Goal: Task Accomplishment & Management: Manage account settings

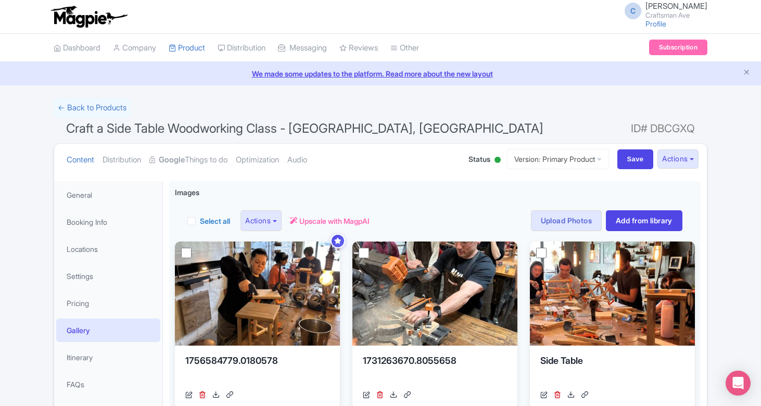
click at [96, 98] on link "← Back to Products" at bounding box center [92, 108] width 77 height 20
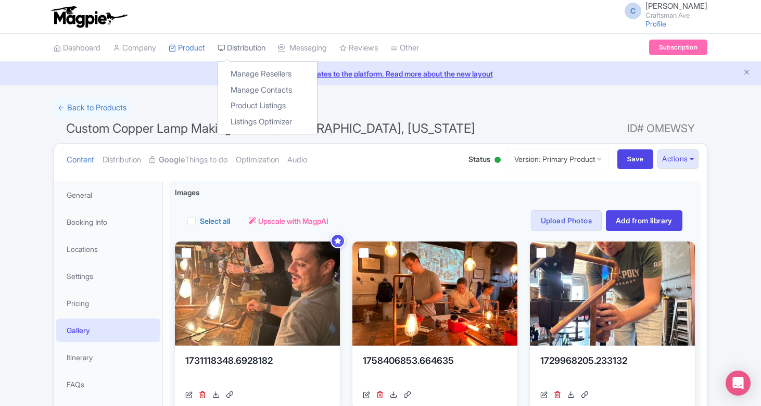
click at [261, 49] on link "Distribution" at bounding box center [242, 48] width 48 height 29
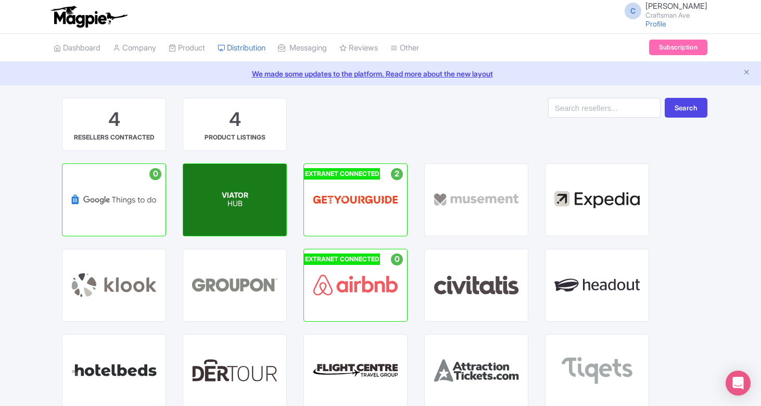
click at [216, 196] on div "VIATOR HUB" at bounding box center [234, 200] width 103 height 72
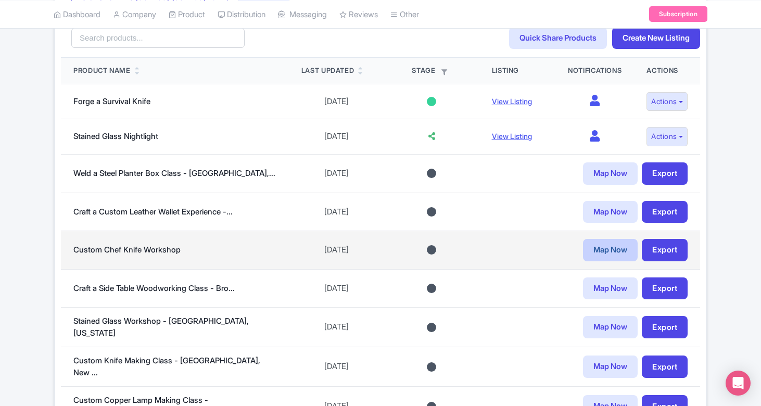
scroll to position [283, 0]
click at [672, 249] on link "Export" at bounding box center [665, 250] width 46 height 22
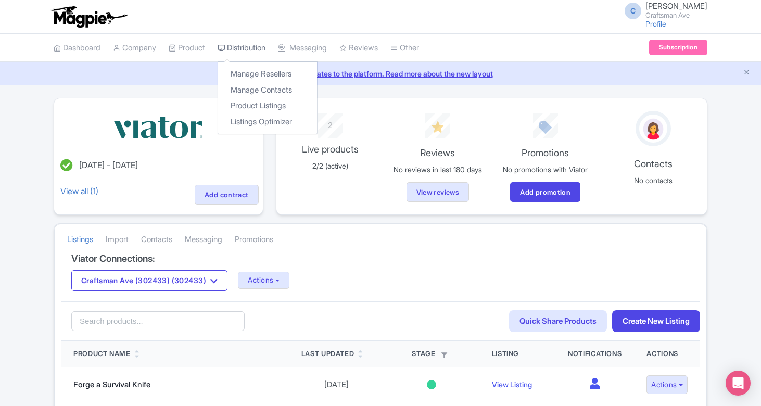
drag, startPoint x: 251, startPoint y: 44, endPoint x: 251, endPoint y: 52, distance: 7.3
click at [251, 44] on link "Distribution" at bounding box center [242, 48] width 48 height 29
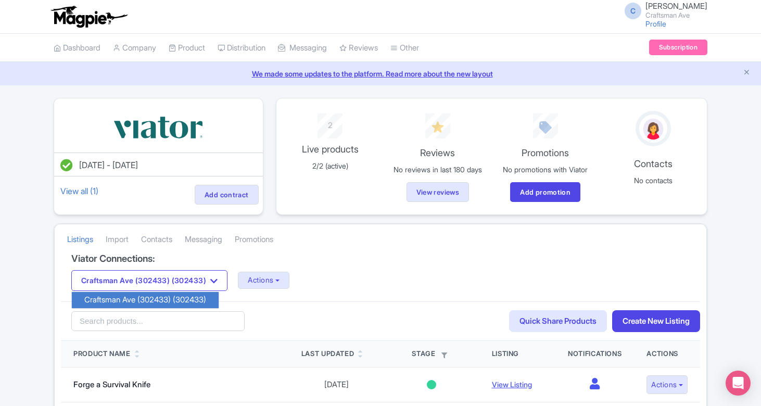
click at [218, 278] on icon "button" at bounding box center [213, 281] width 7 height 8
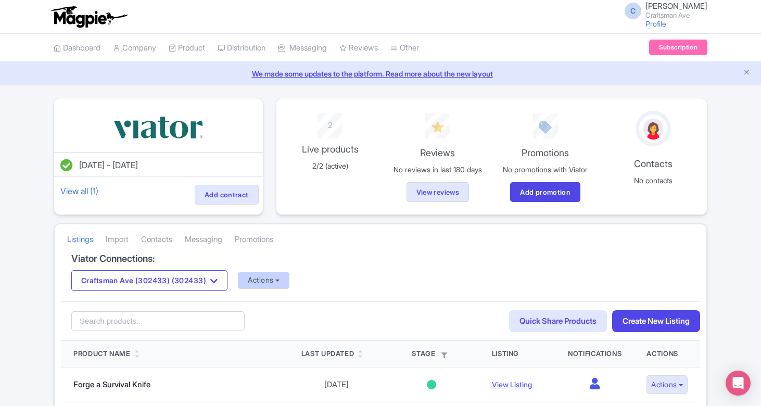
click at [262, 277] on button "Actions" at bounding box center [264, 280] width 52 height 17
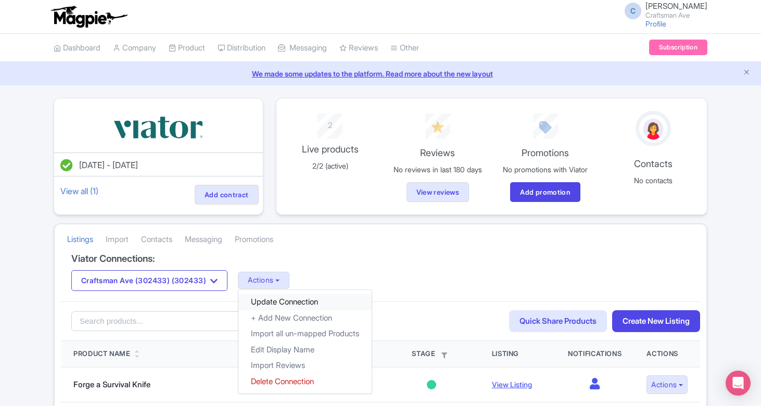
click at [274, 297] on link "Update Connection" at bounding box center [304, 302] width 133 height 16
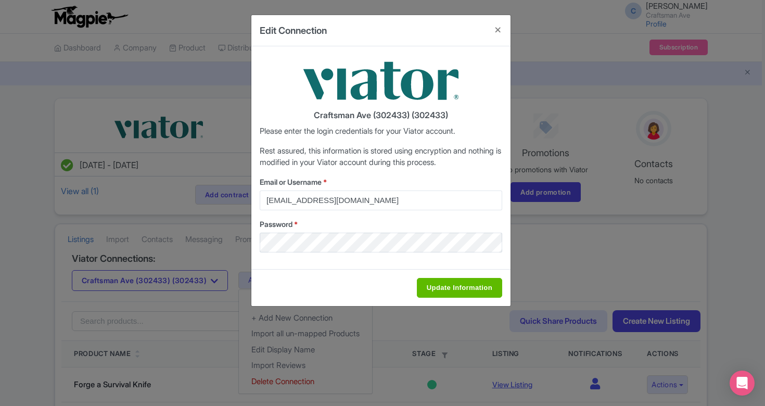
click at [454, 286] on input "Update Information" at bounding box center [459, 288] width 85 height 20
type input "Saving..."
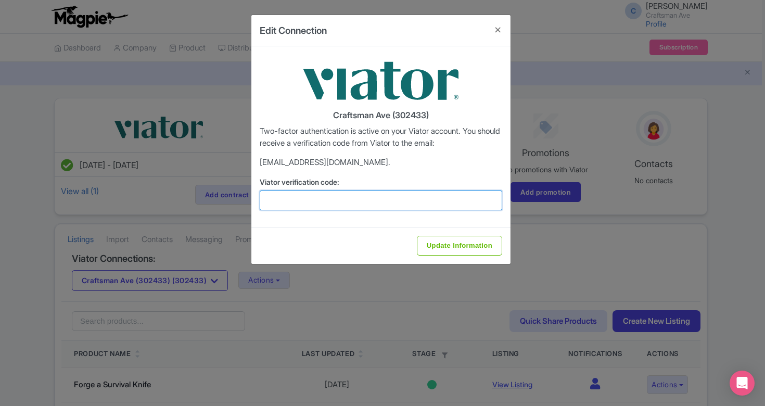
click at [340, 205] on input "Viator verification code:" at bounding box center [381, 201] width 243 height 20
click at [366, 200] on input "Viator verification code:" at bounding box center [381, 201] width 243 height 20
paste input "531228"
type input "531228"
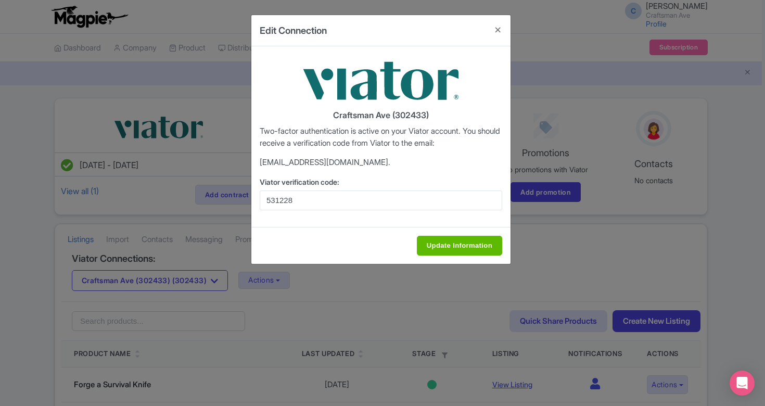
click at [446, 239] on input "Update Information" at bounding box center [459, 246] width 85 height 20
type input "Saving..."
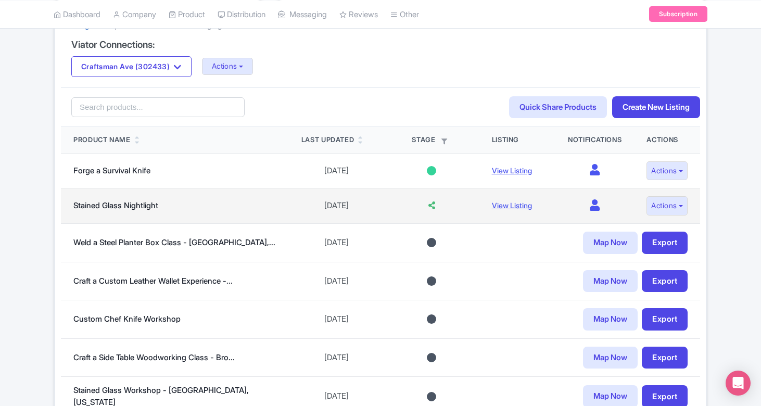
scroll to position [215, 0]
click at [678, 204] on button "Actions" at bounding box center [667, 205] width 41 height 19
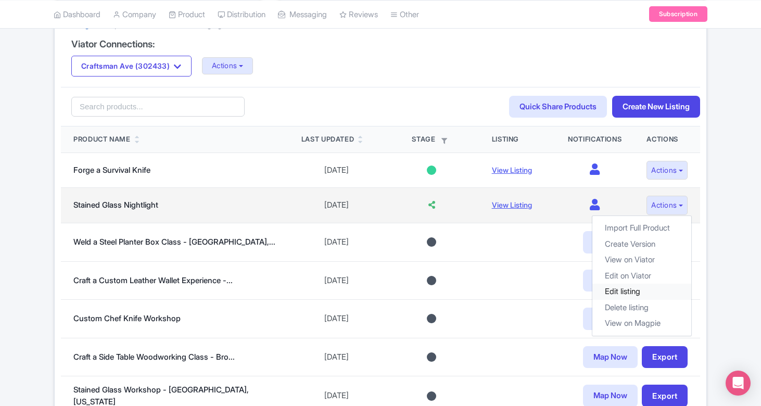
click at [626, 290] on link "Edit listing" at bounding box center [642, 292] width 99 height 16
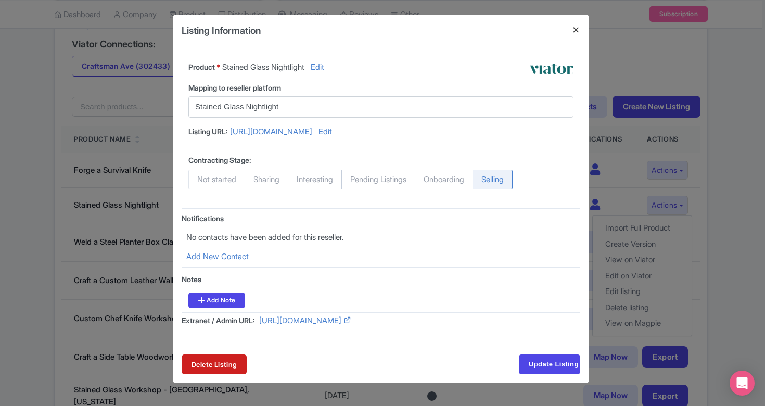
click at [579, 31] on button "Close" at bounding box center [576, 30] width 25 height 30
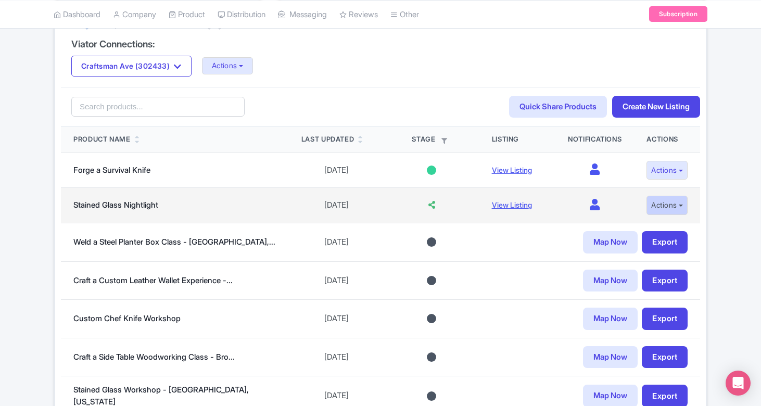
click at [666, 205] on button "Actions" at bounding box center [667, 205] width 41 height 19
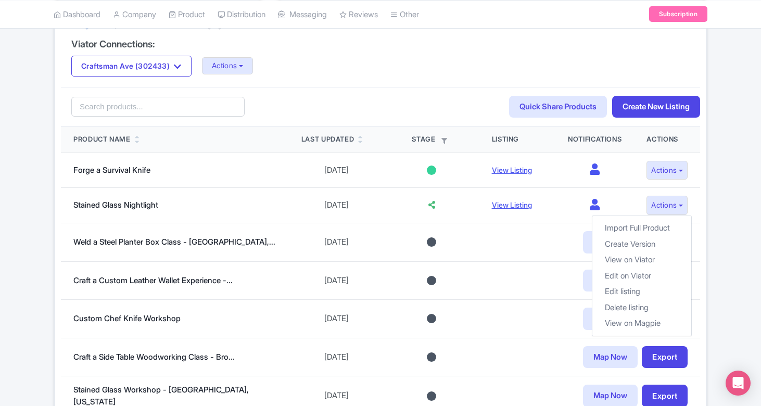
click at [712, 241] on div "Success Successfully updated your Viator account May 08, 2025 - May 08, 2026 Vi…" at bounding box center [380, 216] width 666 height 667
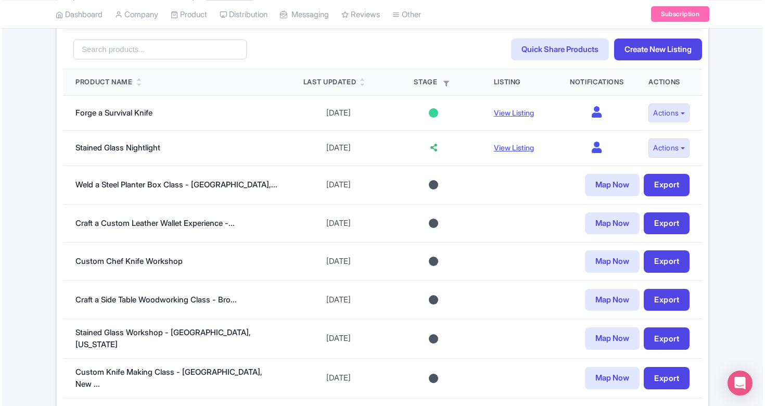
scroll to position [275, 0]
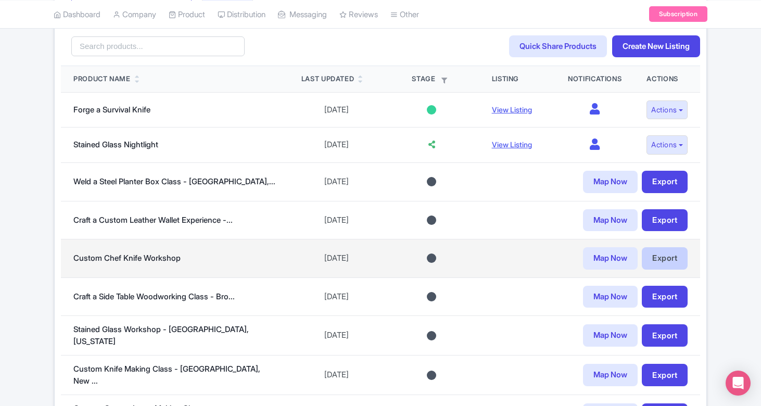
click at [676, 254] on link "Export" at bounding box center [665, 258] width 46 height 22
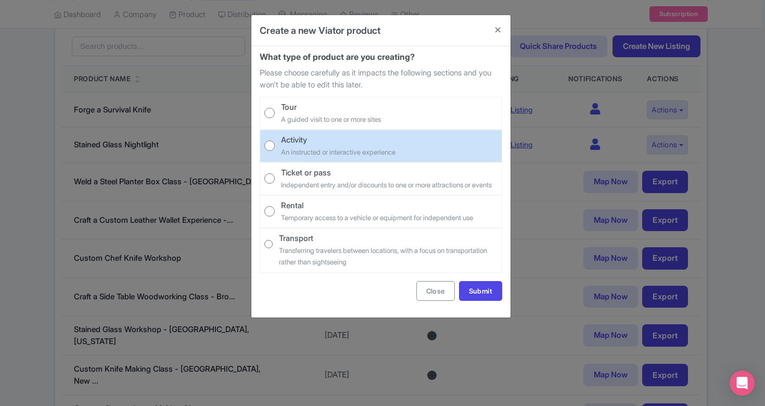
click at [376, 139] on div "Activity" at bounding box center [338, 140] width 115 height 12
click at [275, 141] on input "Activity An instructed or interactive experience" at bounding box center [270, 146] width 10 height 10
radio input "true"
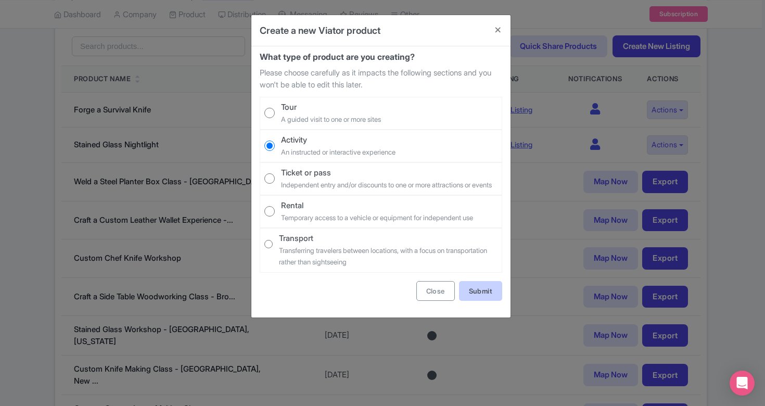
click at [477, 296] on link "Submit" at bounding box center [480, 291] width 43 height 20
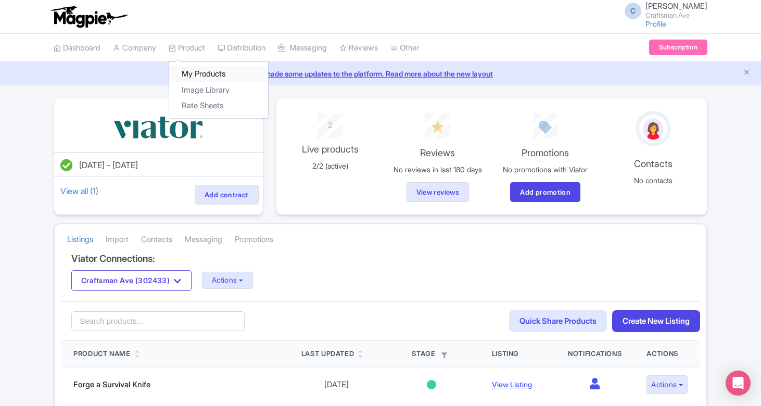
click at [203, 69] on link "My Products" at bounding box center [218, 74] width 99 height 16
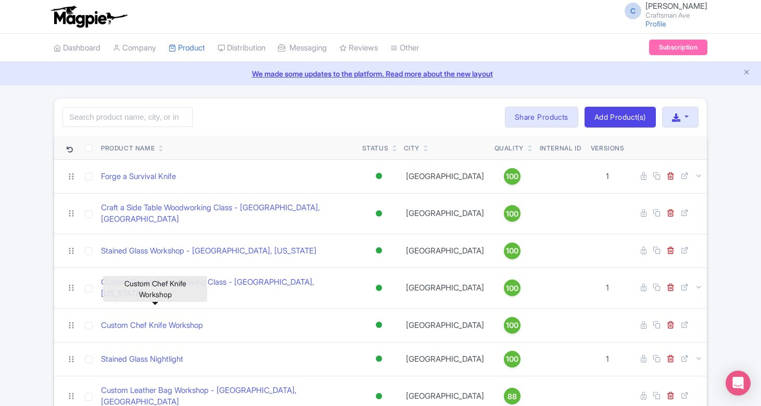
scroll to position [118, 0]
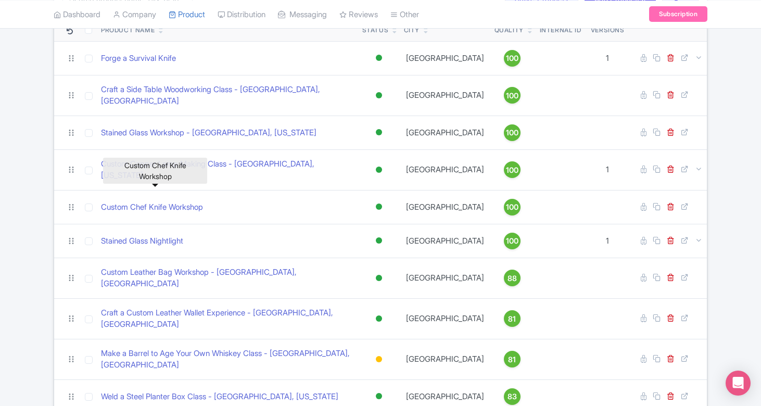
click at [184, 202] on link "Custom Chef Knife Workshop" at bounding box center [152, 208] width 102 height 12
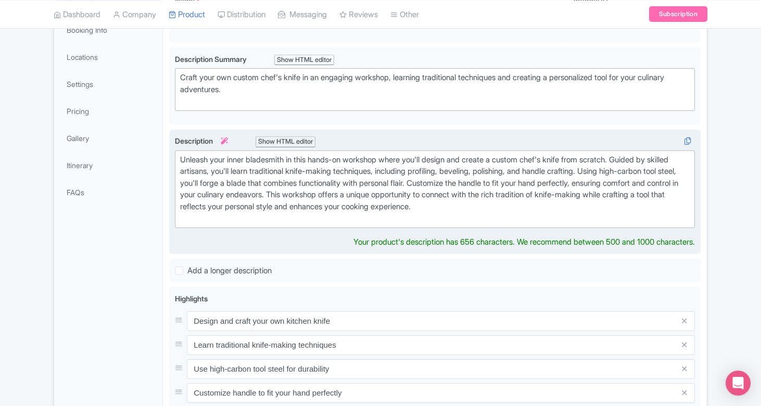
scroll to position [195, 0]
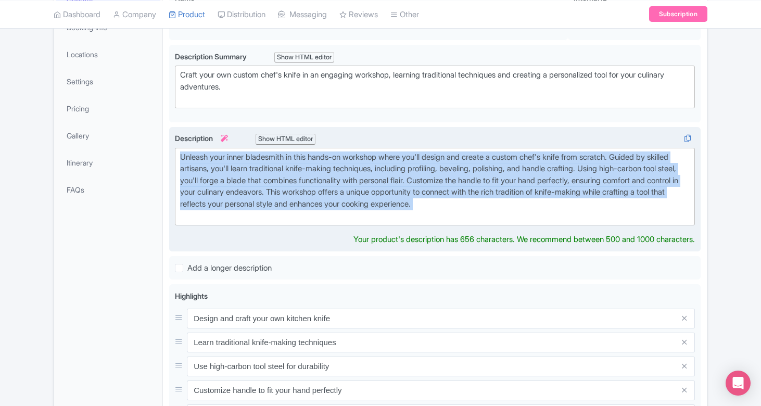
type trix-editor "<div>Unleash your inner bladesmith in this hands-on workshop where you'll desig…"
copy div "Unleash your inner bladesmith in this hands-on workshop where you'll design and…"
drag, startPoint x: 180, startPoint y: 153, endPoint x: 607, endPoint y: 205, distance: 430.2
click at [607, 205] on trix-editor "Unleash your inner bladesmith in this hands-on workshop where you'll design and…" at bounding box center [435, 187] width 520 height 78
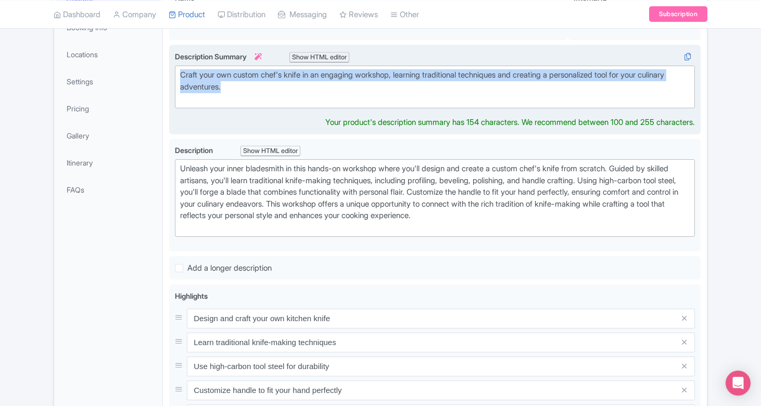
type trix-editor "<div>Craft your own custom chef's knife in an engaging workshop, learning tradi…"
drag, startPoint x: 271, startPoint y: 84, endPoint x: 171, endPoint y: 70, distance: 100.9
click at [171, 70] on div "Craft your own custom chef's knife in an engaging workshop, learning traditiona…" at bounding box center [435, 90] width 532 height 90
copy div "Craft your own custom chef's knife in an engaging workshop, learning traditiona…"
